Goal: Check status: Check status

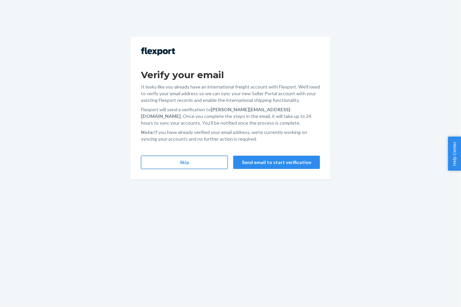
click at [208, 161] on button "Skip" at bounding box center [184, 162] width 87 height 13
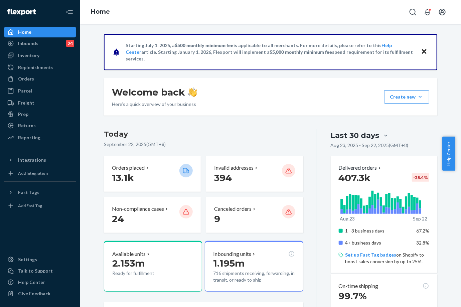
click at [42, 52] on div "Inventory" at bounding box center [40, 55] width 71 height 9
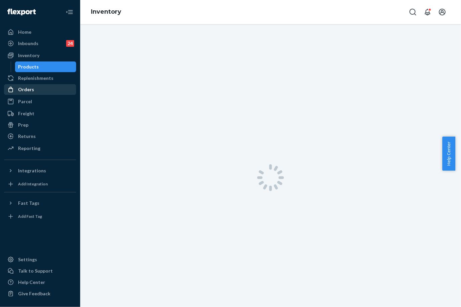
click at [46, 88] on div "Orders" at bounding box center [40, 89] width 71 height 9
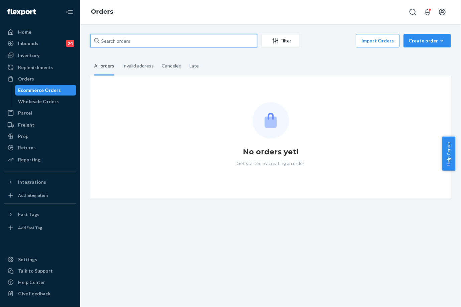
click at [138, 38] on input "text" at bounding box center [173, 40] width 167 height 13
paste input "255148618"
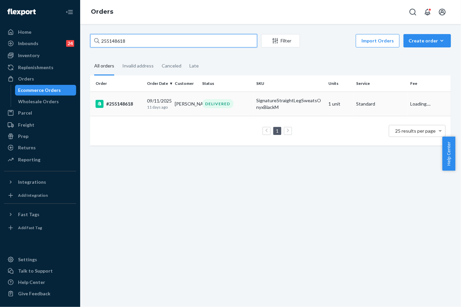
type input "255148618"
click at [144, 100] on td "[DATE] [DATE]" at bounding box center [158, 104] width 28 height 24
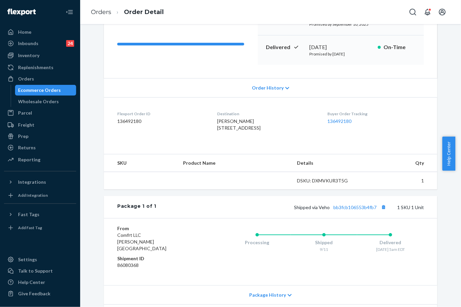
scroll to position [117, 0]
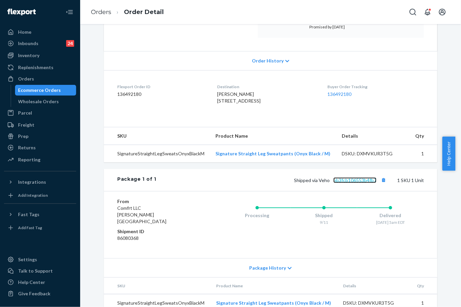
click at [353, 183] on link "bb3fcb106553b4fb7" at bounding box center [355, 181] width 43 height 6
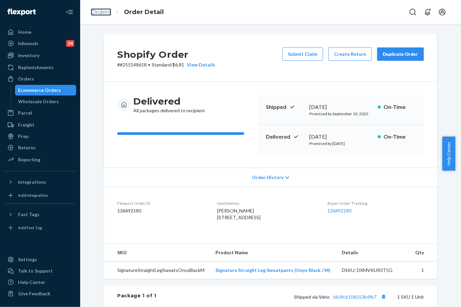
click at [103, 11] on link "Orders" at bounding box center [101, 11] width 20 height 7
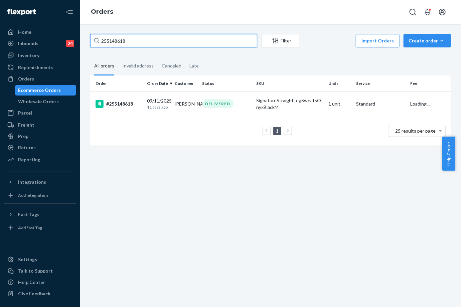
click at [112, 39] on input "255148618" at bounding box center [173, 40] width 167 height 13
paste input "207514"
type input "255207514"
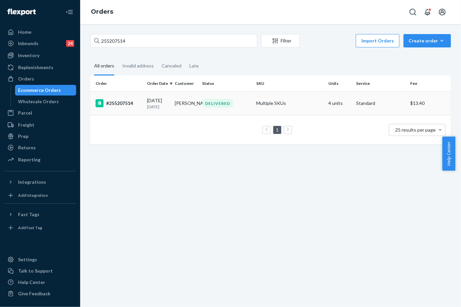
click at [183, 107] on td "[PERSON_NAME]" at bounding box center [186, 103] width 28 height 23
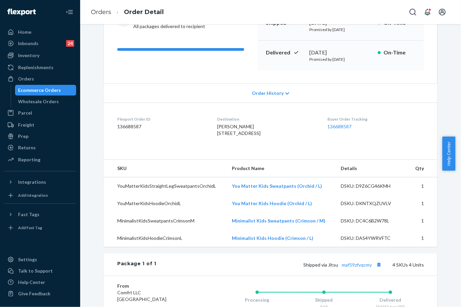
scroll to position [148, 0]
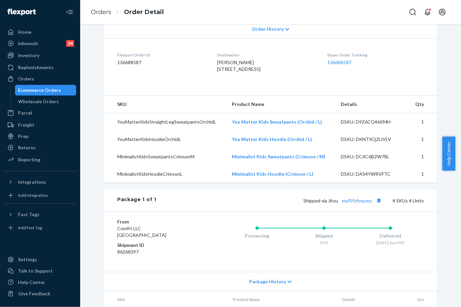
click at [350, 205] on div "Shipped via Jitsu maf59zfvqcmy 4 SKUs 4 Units" at bounding box center [290, 200] width 268 height 9
click at [356, 204] on link "maf59zfvqcmy" at bounding box center [357, 201] width 30 height 6
